Goal: Task Accomplishment & Management: Manage account settings

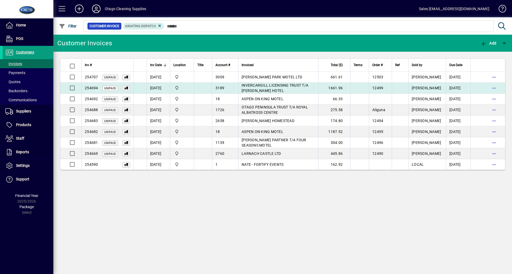
drag, startPoint x: 198, startPoint y: 118, endPoint x: 161, endPoint y: 84, distance: 49.8
click at [195, 108] on tbody "254707 Unpaid [DATE] Head Office [GEOGRAPHIC_DATA][PERSON_NAME] MOTEL LTD 661.6…" at bounding box center [282, 121] width 445 height 98
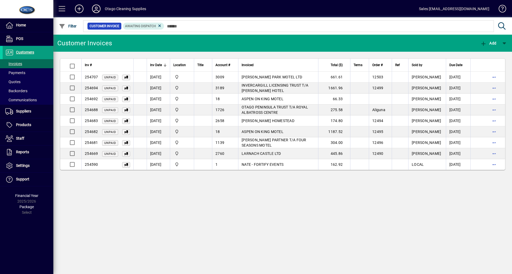
click at [219, 120] on td "2658" at bounding box center [225, 121] width 26 height 11
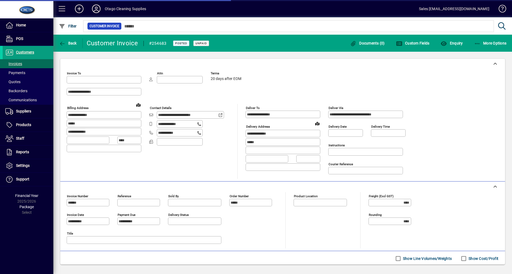
type input "**********"
click at [74, 44] on span "Back" at bounding box center [68, 43] width 18 height 4
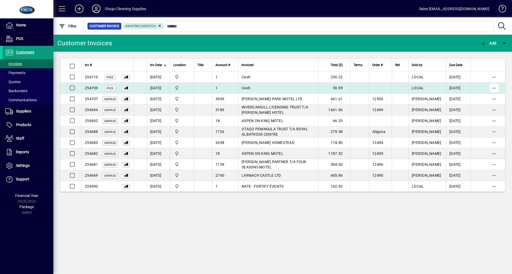
click at [494, 89] on span "button" at bounding box center [494, 88] width 13 height 13
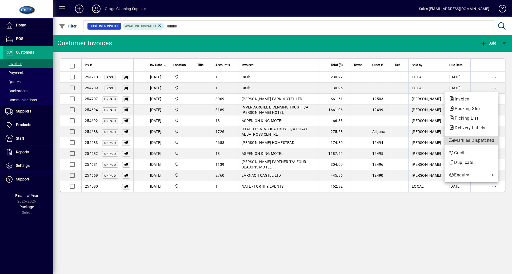
click at [476, 140] on span "Mark as Dispatched" at bounding box center [471, 140] width 45 height 6
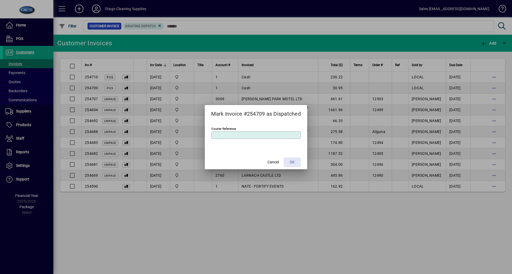
click at [296, 162] on span at bounding box center [292, 162] width 17 height 13
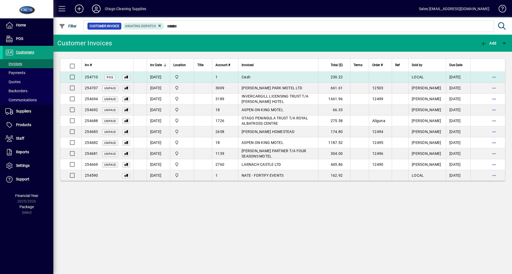
click at [136, 77] on td at bounding box center [139, 77] width 13 height 11
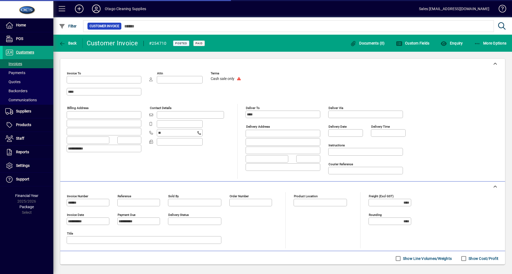
type input "********"
type input "**********"
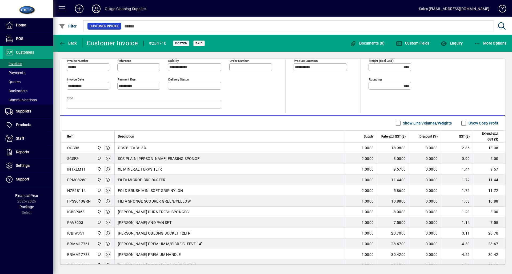
scroll to position [100, 0]
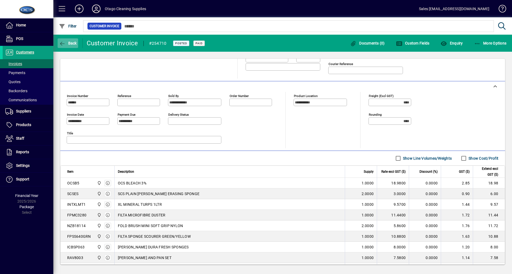
click at [63, 46] on span "button" at bounding box center [68, 43] width 21 height 13
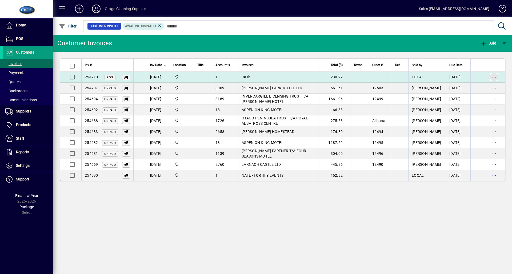
click at [496, 80] on span "button" at bounding box center [494, 77] width 13 height 13
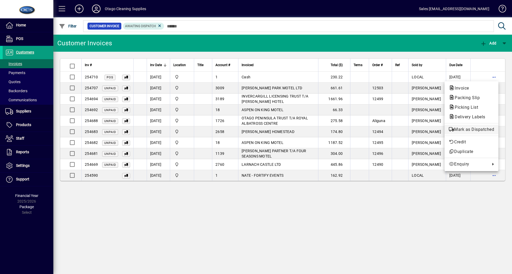
click at [482, 132] on span "Mark as Dispatched" at bounding box center [471, 129] width 45 height 6
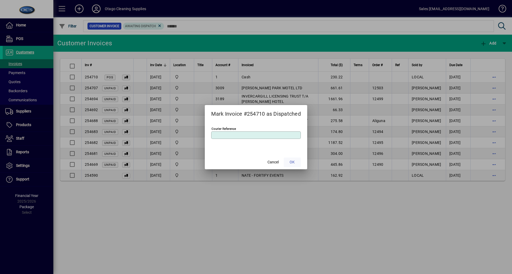
click at [292, 162] on span "OK" at bounding box center [292, 163] width 5 height 6
